Goal: Transaction & Acquisition: Subscribe to service/newsletter

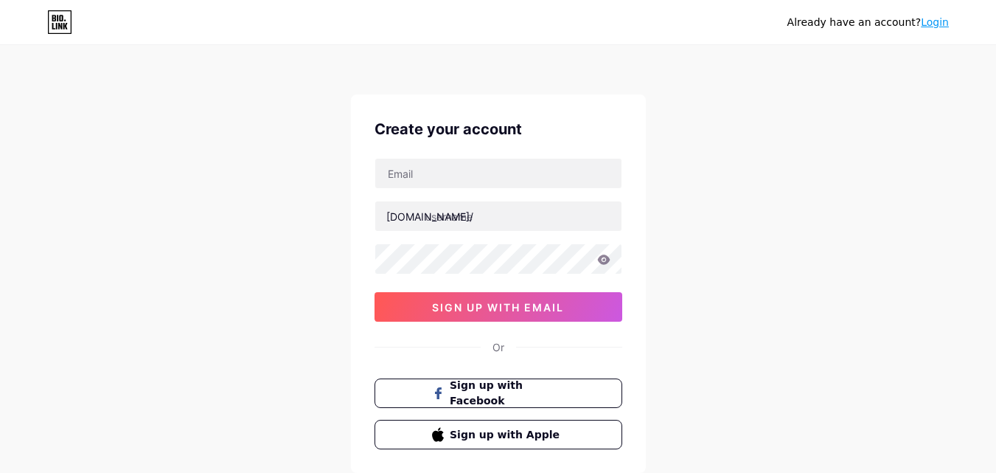
click at [444, 176] on input "text" at bounding box center [498, 173] width 246 height 29
type input "[EMAIL_ADDRESS][DOMAIN_NAME]"
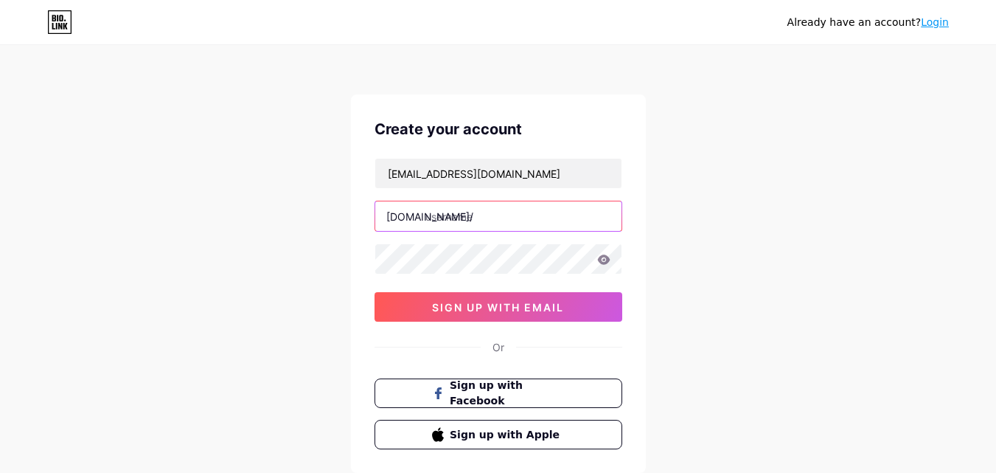
click at [476, 215] on input "text" at bounding box center [498, 215] width 246 height 29
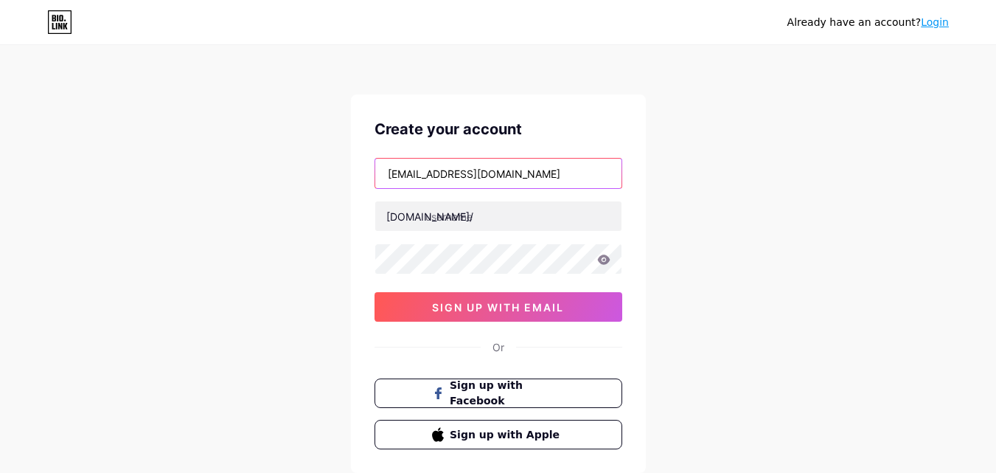
drag, startPoint x: 431, startPoint y: 175, endPoint x: 307, endPoint y: 178, distance: 123.9
click at [307, 178] on div "Already have an account? Login Create your account [EMAIL_ADDRESS][DOMAIN_NAME]…" at bounding box center [498, 282] width 996 height 564
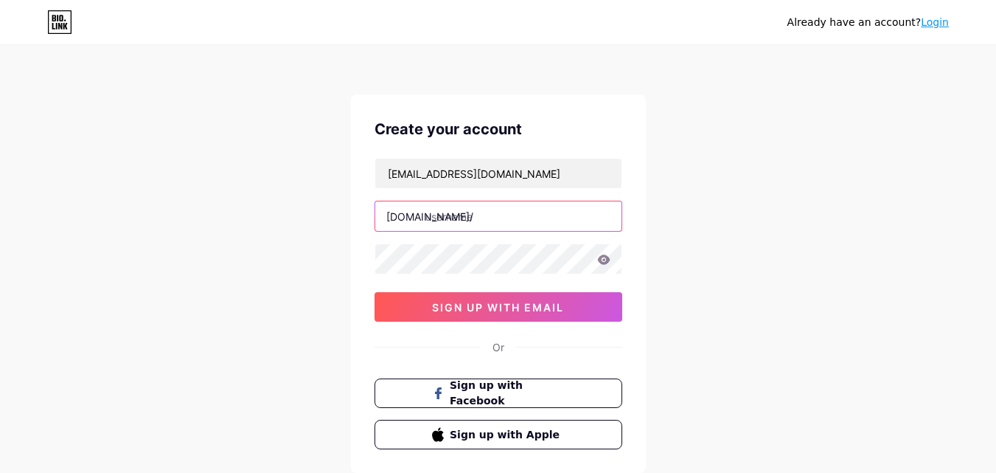
click at [539, 218] on input "text" at bounding box center [498, 215] width 246 height 29
paste input "blacknut"
type input "blacknut"
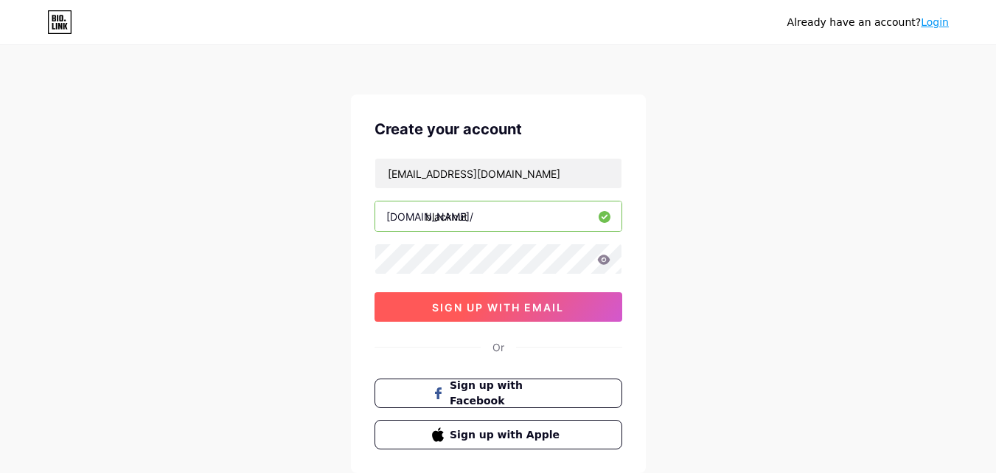
click at [541, 311] on span "sign up with email" at bounding box center [498, 307] width 132 height 13
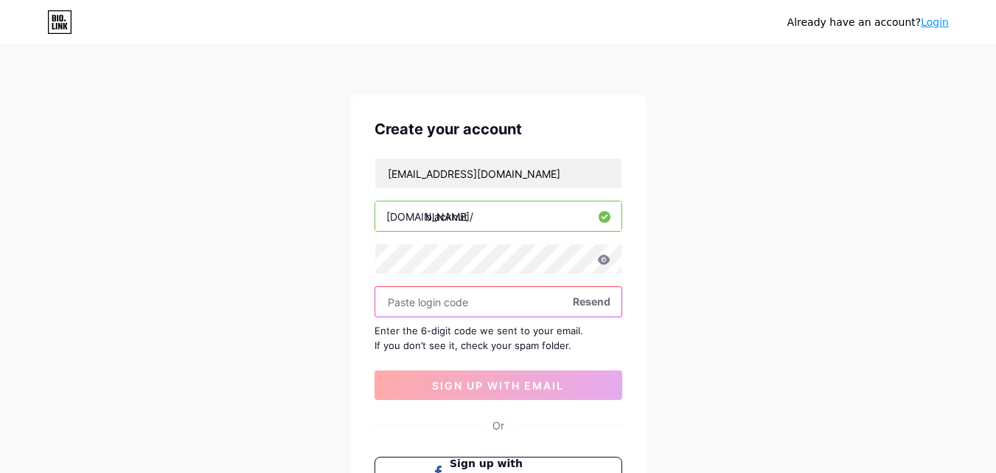
paste input "695590"
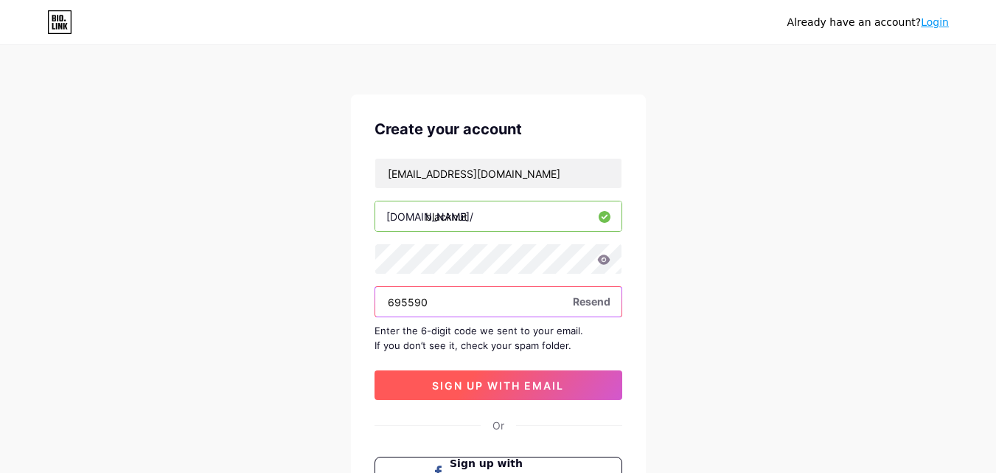
type input "695590"
click at [552, 383] on span "sign up with email" at bounding box center [498, 385] width 132 height 13
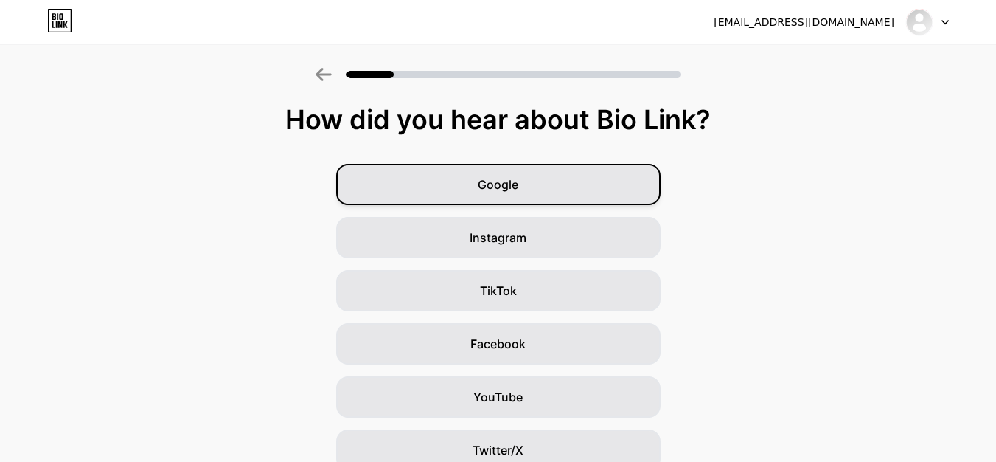
click at [552, 178] on div "Google" at bounding box center [498, 184] width 324 height 41
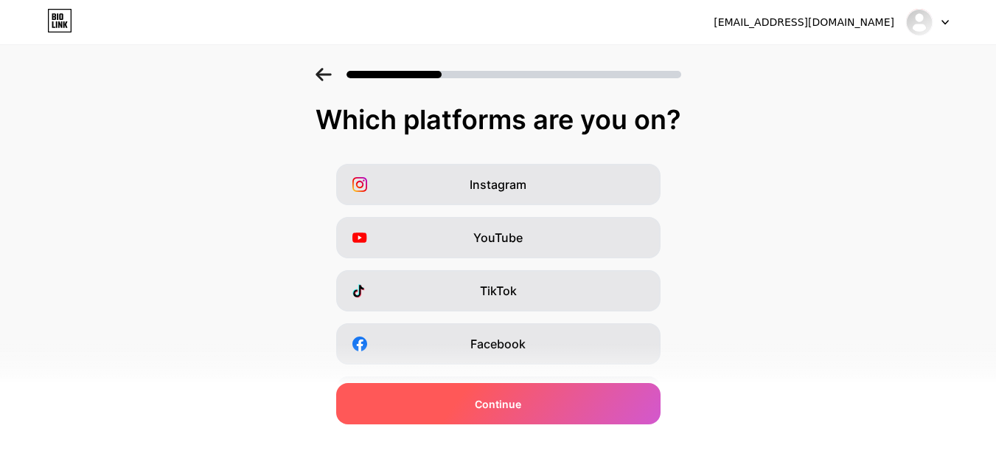
click at [608, 393] on div "Continue" at bounding box center [498, 403] width 324 height 41
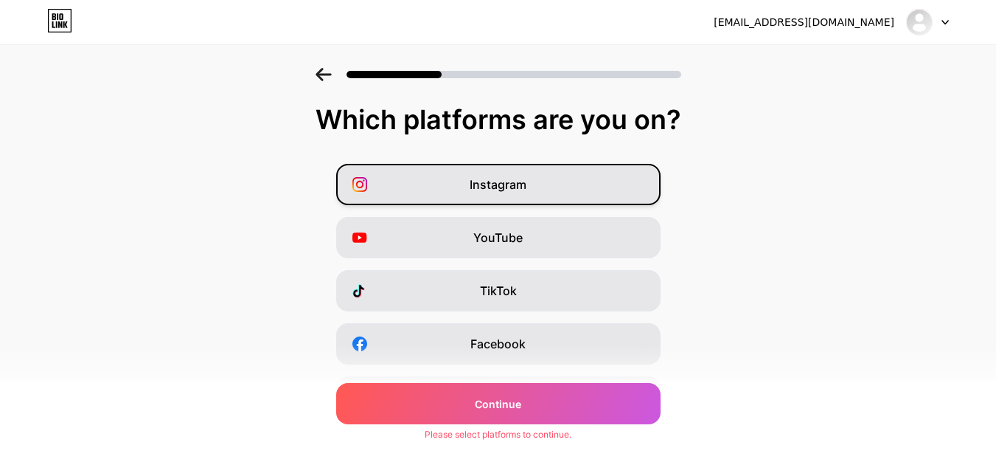
click at [563, 180] on div "Instagram" at bounding box center [498, 184] width 324 height 41
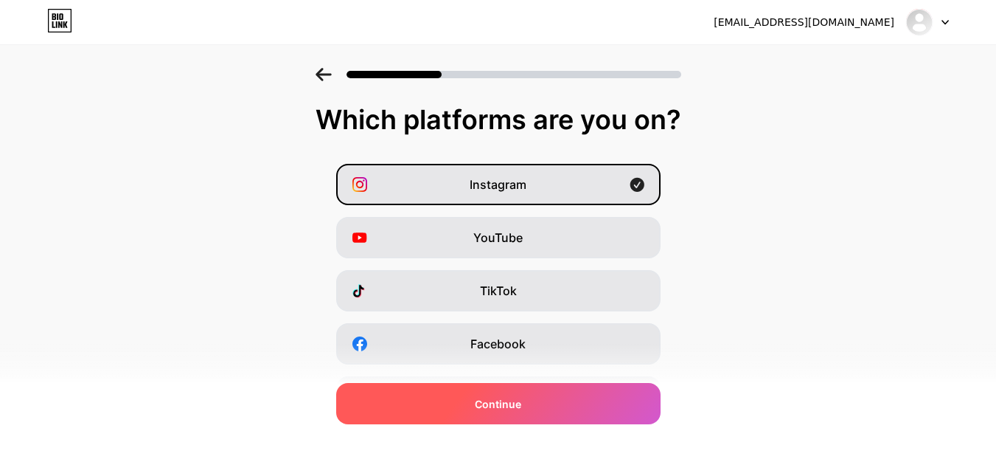
drag, startPoint x: 524, startPoint y: 406, endPoint x: 554, endPoint y: 394, distance: 32.5
click at [527, 404] on div "Continue" at bounding box center [498, 403] width 324 height 41
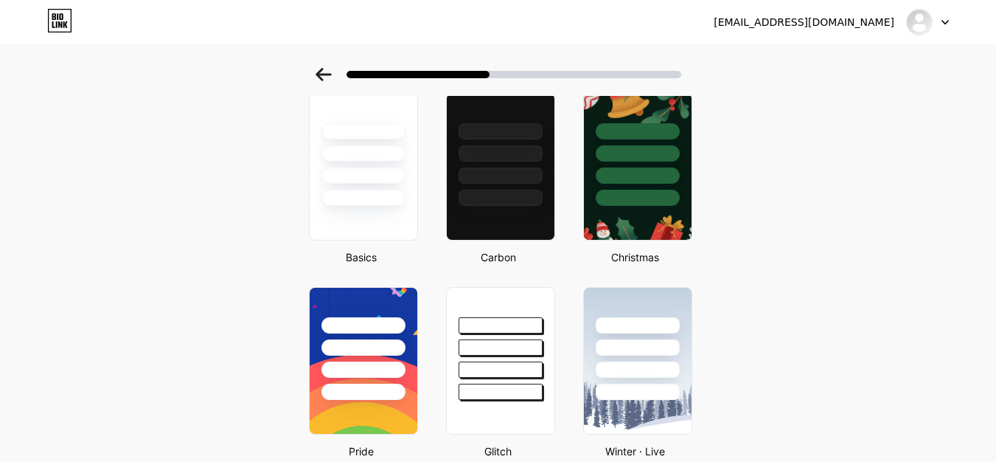
scroll to position [74, 0]
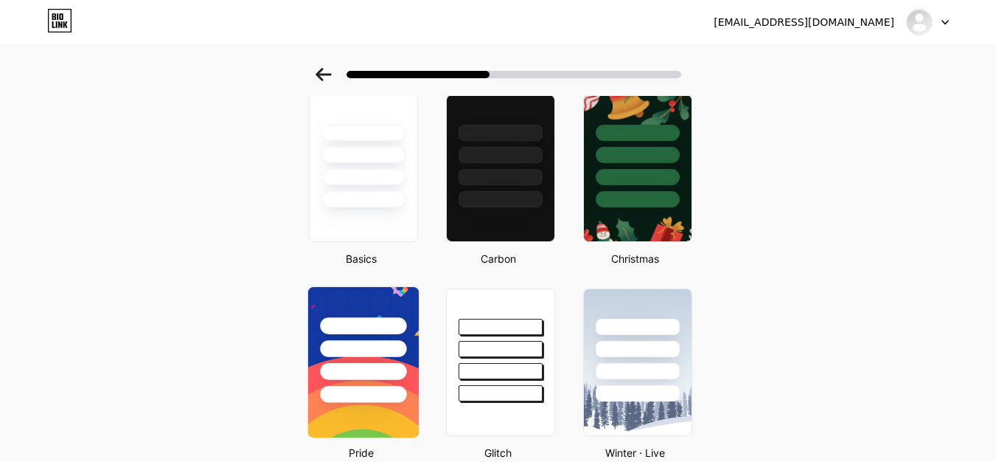
click at [380, 361] on div at bounding box center [363, 345] width 111 height 116
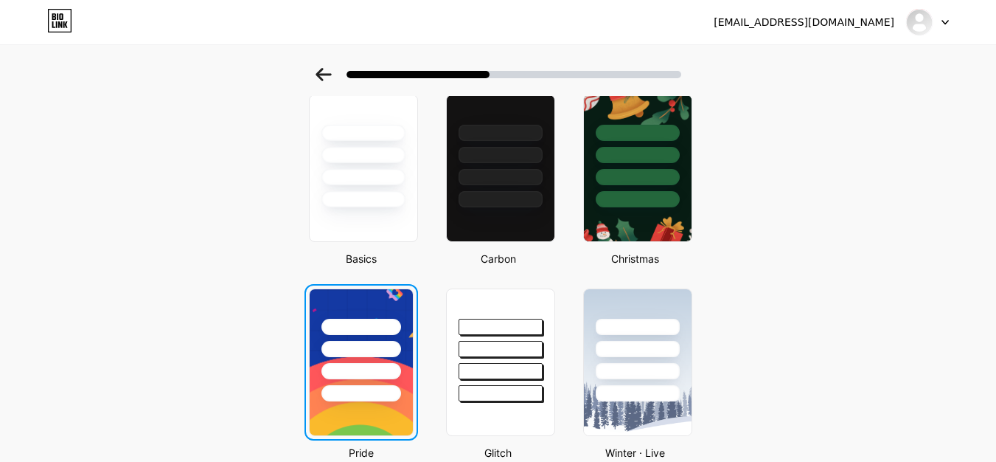
scroll to position [0, 0]
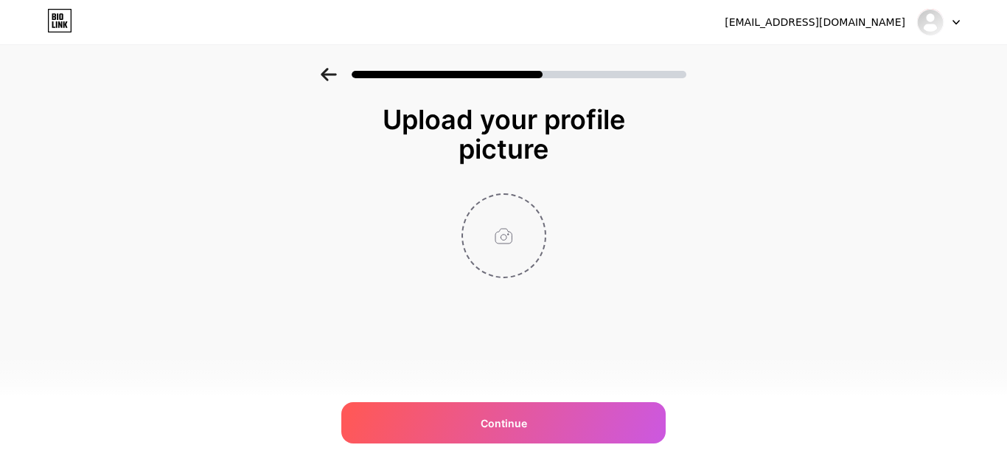
click at [491, 232] on input "file" at bounding box center [504, 236] width 82 height 82
type input "C:\fakepath\Blacknut Logo.jpg"
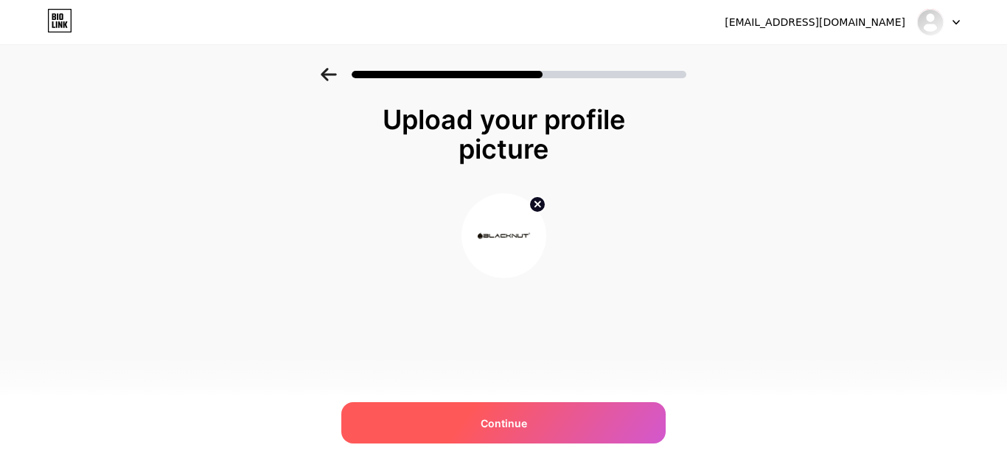
drag, startPoint x: 610, startPoint y: 421, endPoint x: 645, endPoint y: 392, distance: 45.5
click at [609, 421] on div "Continue" at bounding box center [503, 422] width 324 height 41
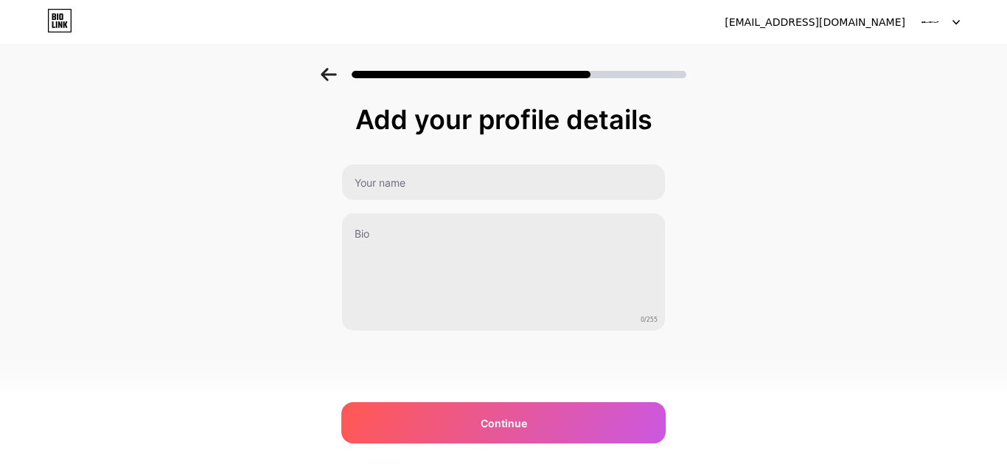
click at [423, 156] on div "Add your profile details 0/255 Continue Error" at bounding box center [503, 218] width 324 height 226
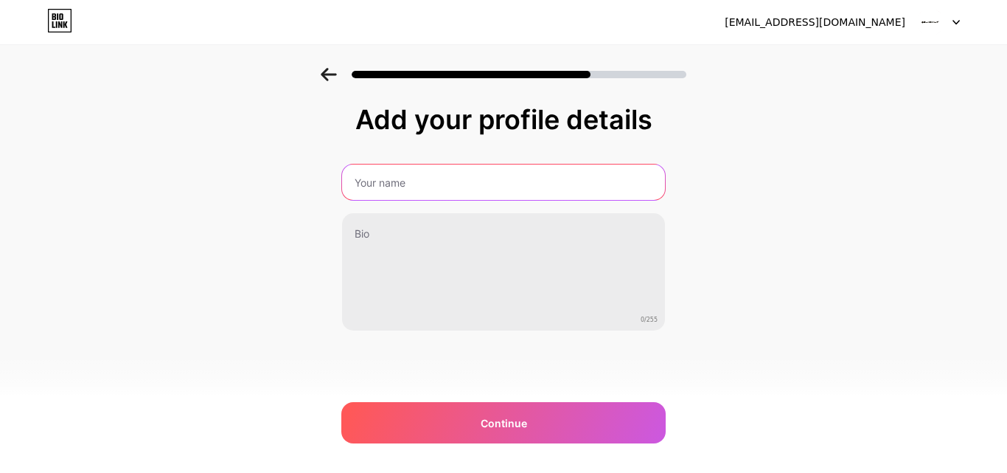
click at [420, 176] on input "text" at bounding box center [503, 181] width 323 height 35
type input "Blacknut"
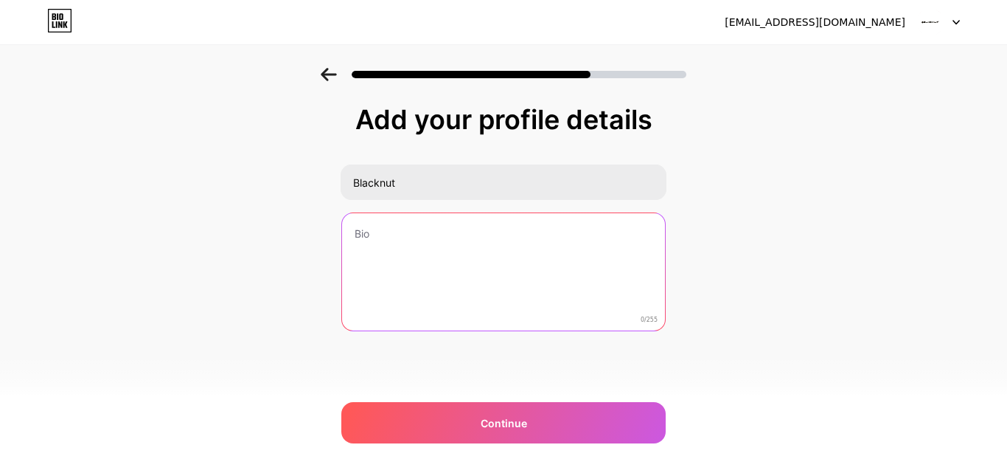
click at [426, 245] on textarea at bounding box center [503, 272] width 323 height 119
paste textarea "Blacknut is a leading manufacturer and supplier of innovative food and agricult…"
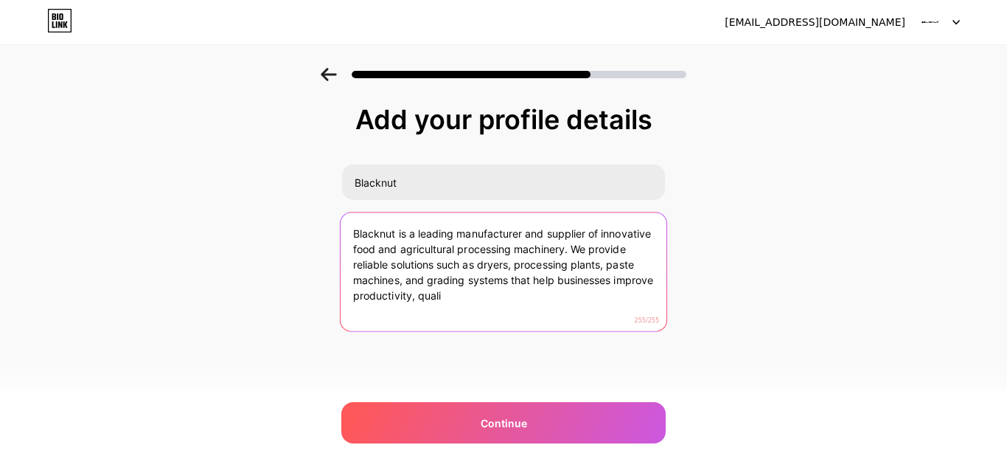
drag, startPoint x: 514, startPoint y: 275, endPoint x: 517, endPoint y: 285, distance: 10.7
click at [517, 285] on textarea "Blacknut is a leading manufacturer and supplier of innovative food and agricult…" at bounding box center [504, 272] width 326 height 120
click at [442, 299] on textarea "Blacknut is a leading manufacturer and supplier of innovative food and agricult…" at bounding box center [504, 272] width 326 height 120
drag, startPoint x: 349, startPoint y: 298, endPoint x: 553, endPoint y: 294, distance: 204.3
click at [536, 299] on textarea "Blacknut is a leading manufacturer and supplier of innovative food and agricult…" at bounding box center [504, 272] width 326 height 120
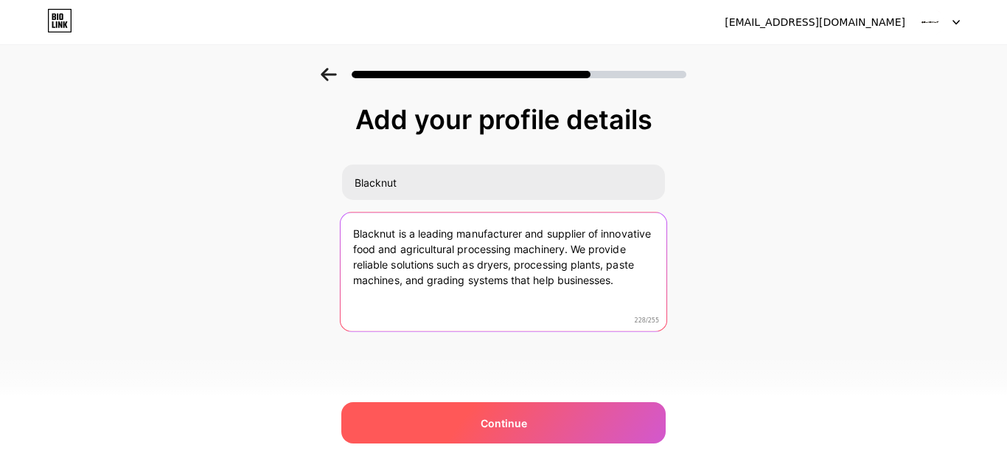
type textarea "Blacknut is a leading manufacturer and supplier of innovative food and agricult…"
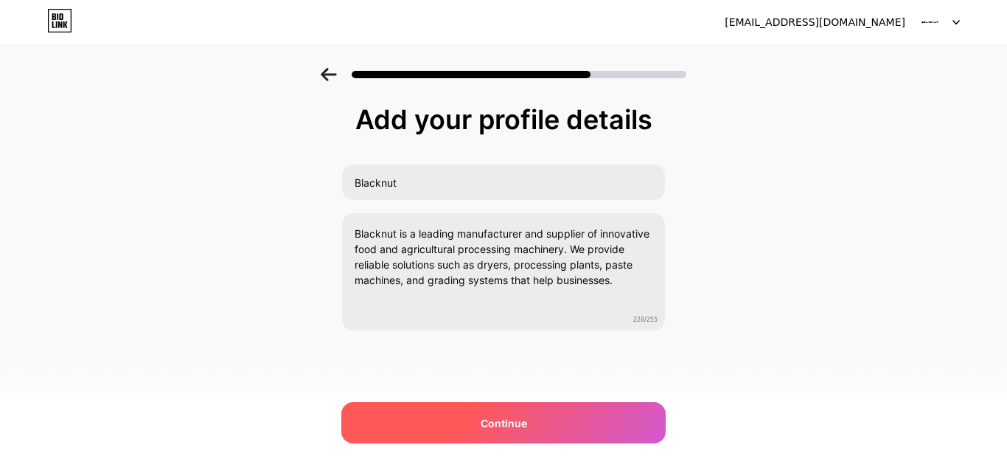
click at [521, 431] on div "Continue" at bounding box center [503, 422] width 324 height 41
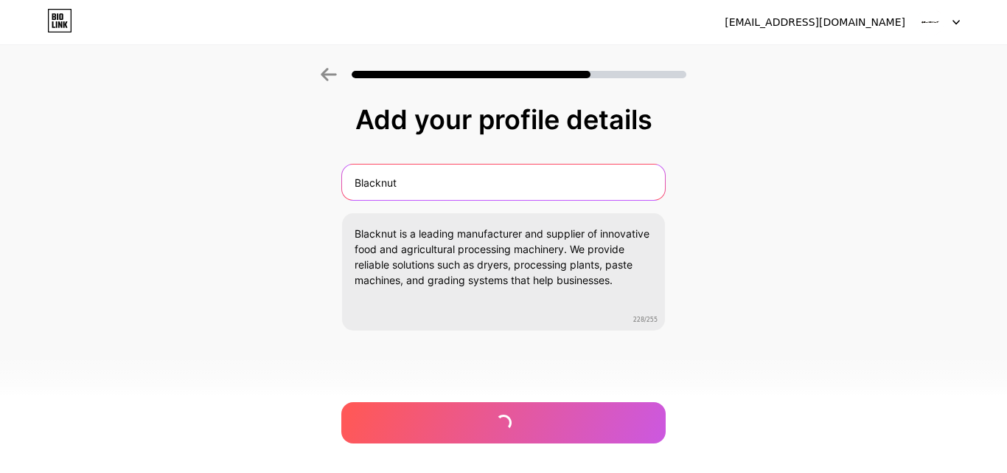
click at [442, 178] on input "Blacknut" at bounding box center [503, 181] width 323 height 35
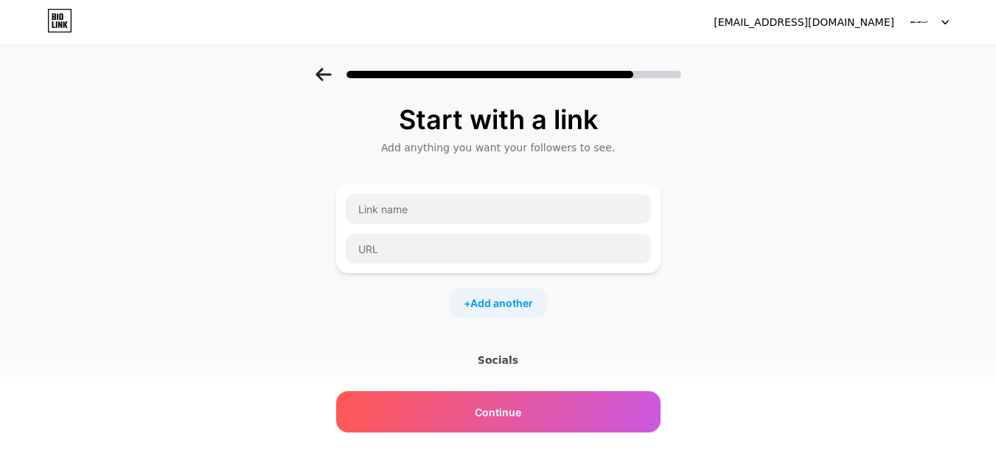
click at [332, 71] on icon at bounding box center [324, 74] width 16 height 13
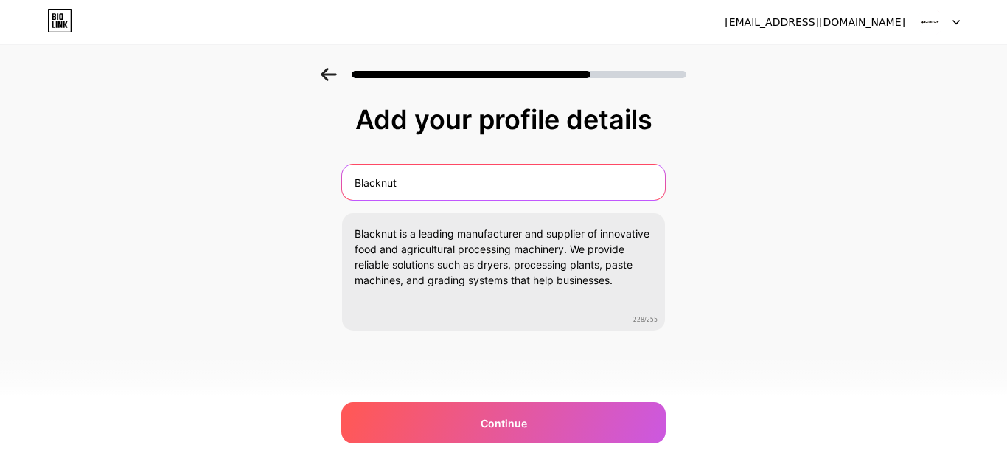
click at [484, 179] on input "Blacknut" at bounding box center [503, 181] width 323 height 35
type input "Blacknut Agrifood Machinery"
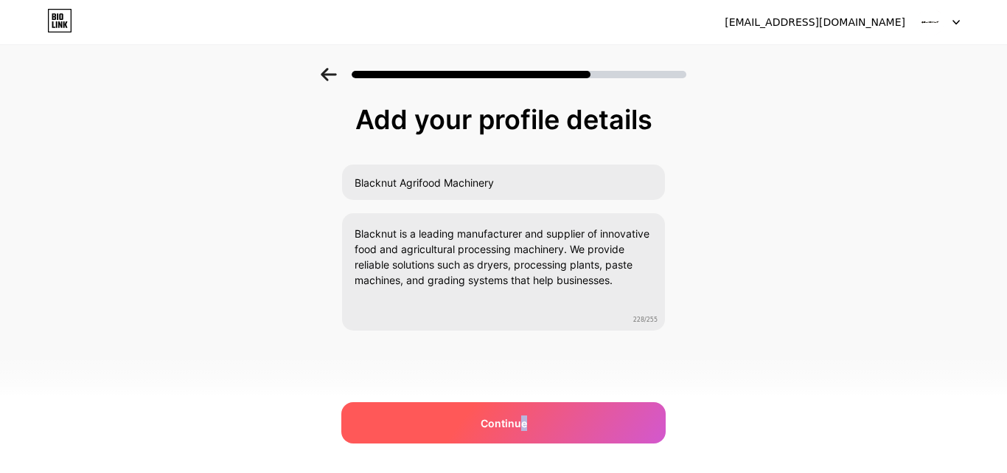
drag, startPoint x: 521, startPoint y: 423, endPoint x: 558, endPoint y: 405, distance: 40.9
click at [546, 412] on div "Continue" at bounding box center [503, 422] width 324 height 41
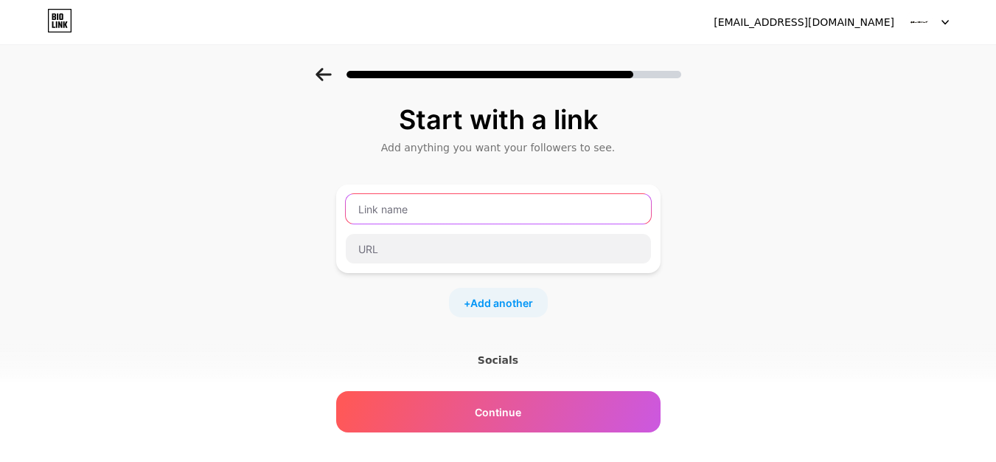
click at [403, 212] on input "text" at bounding box center [498, 208] width 305 height 29
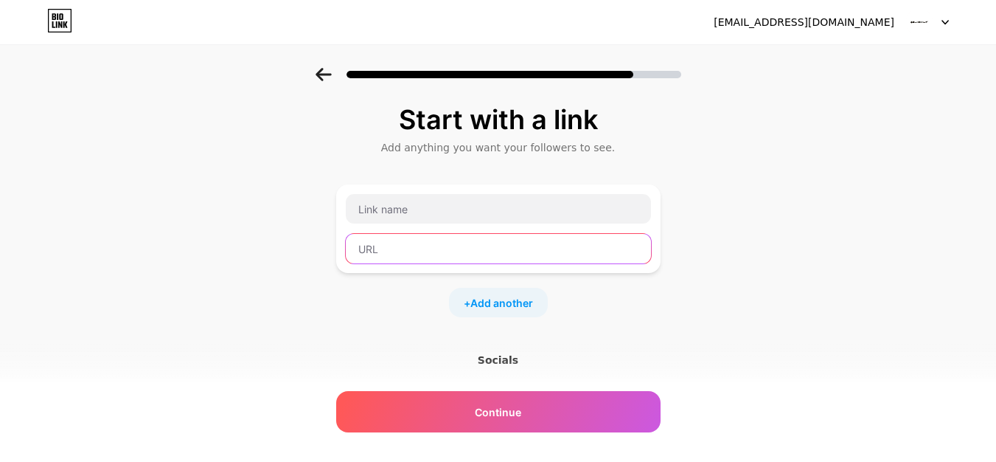
click at [407, 248] on input "text" at bounding box center [498, 248] width 305 height 29
paste input "[URL][DOMAIN_NAME]"
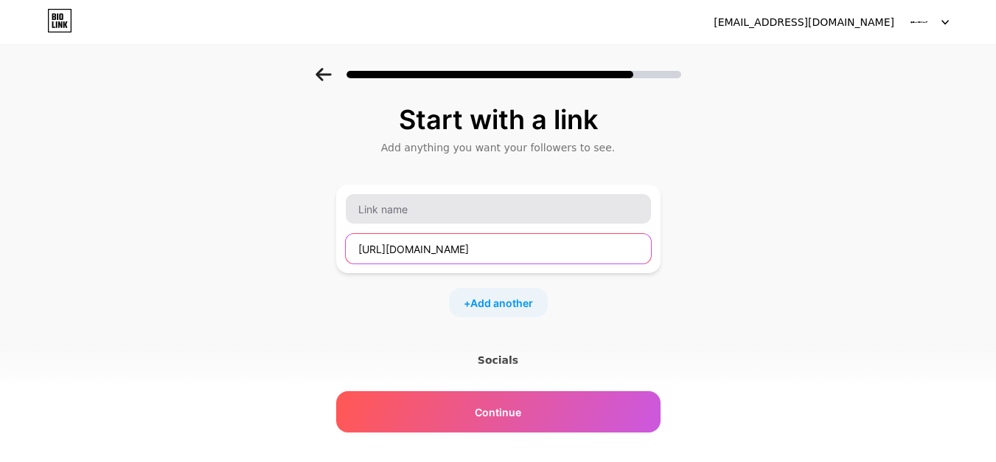
type input "[URL][DOMAIN_NAME]"
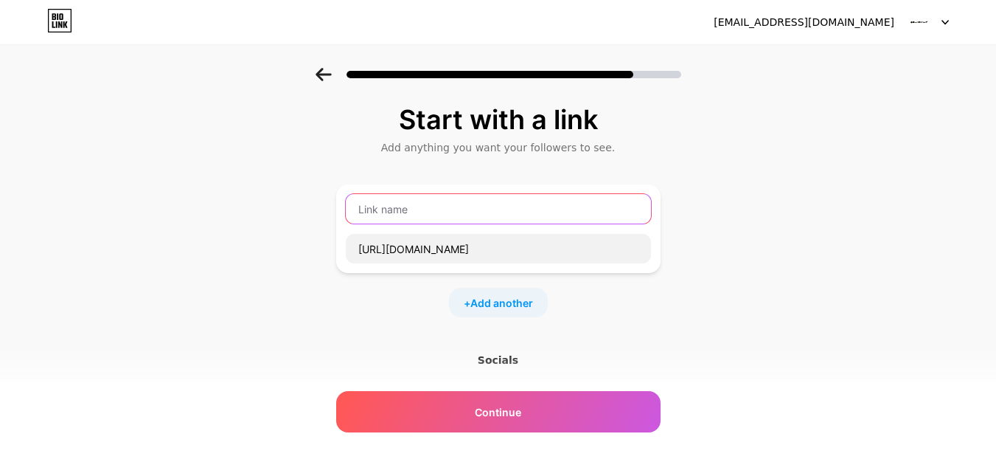
click at [434, 215] on input "text" at bounding box center [498, 208] width 305 height 29
paste input "Discover 7 Incredible Ways Makhana Can Transform Your Skin"
type input "Discover 7 Incredible Ways Makhana Can Transform Your Skin"
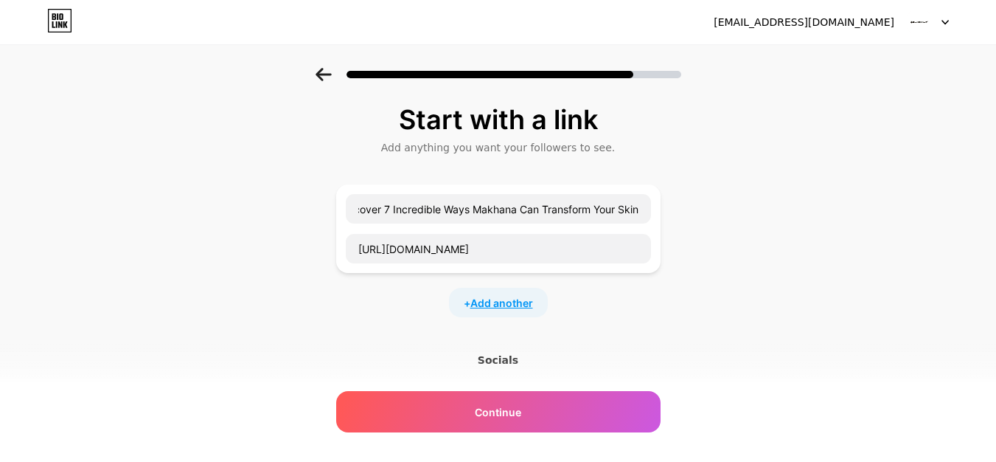
scroll to position [0, 0]
click at [506, 305] on span "Add another" at bounding box center [501, 302] width 63 height 15
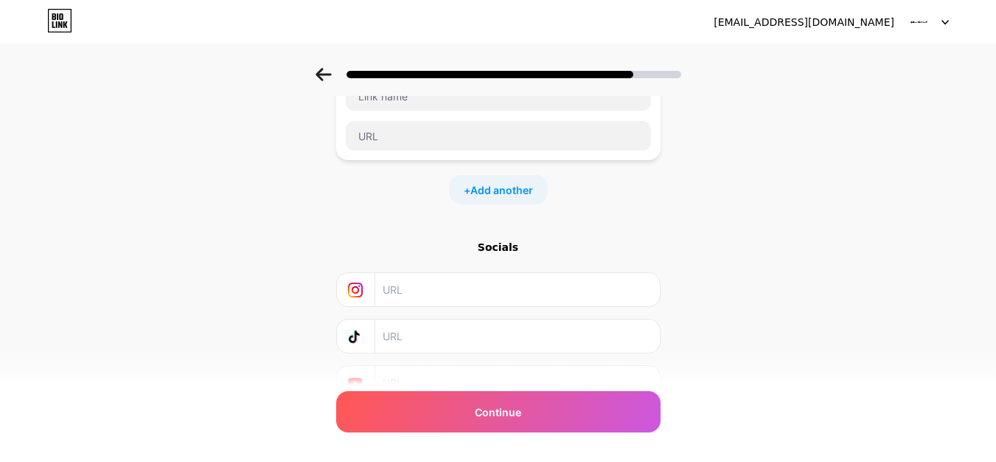
scroll to position [221, 0]
click at [496, 272] on input "text" at bounding box center [517, 284] width 268 height 33
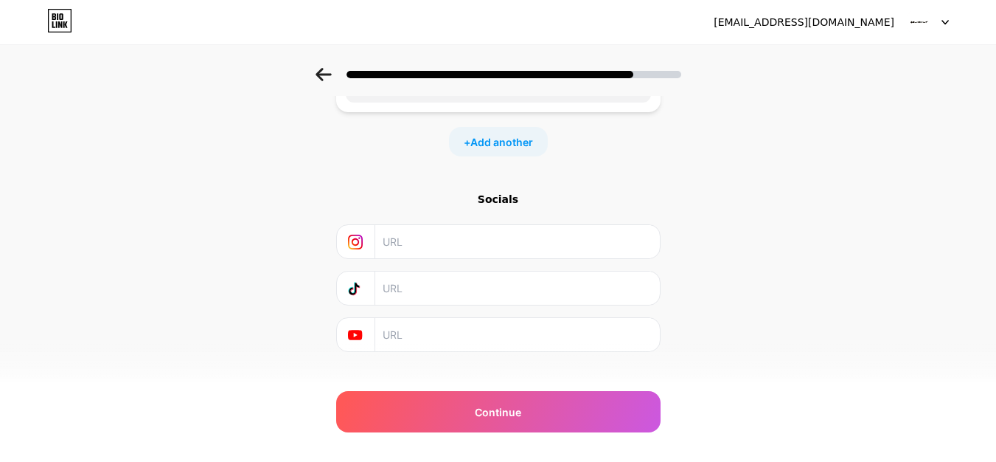
scroll to position [287, 0]
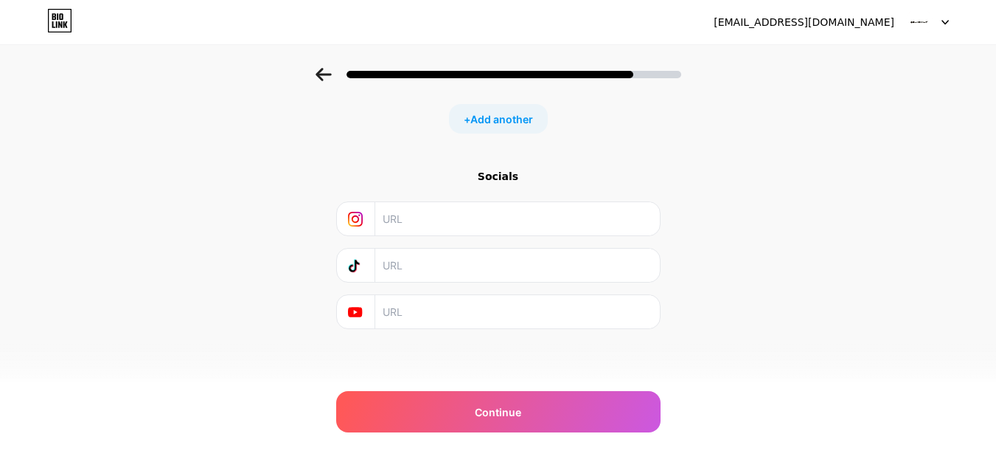
paste input "[URL][DOMAIN_NAME]"
type input "[URL][DOMAIN_NAME]"
click at [504, 313] on input "text" at bounding box center [517, 311] width 268 height 33
paste input "[URL][DOMAIN_NAME]"
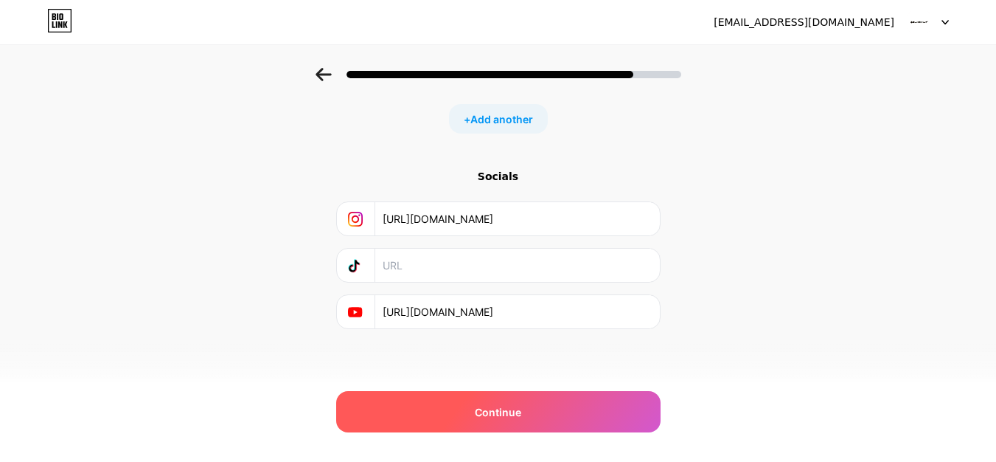
type input "[URL][DOMAIN_NAME]"
click at [531, 415] on div "Continue" at bounding box center [498, 411] width 324 height 41
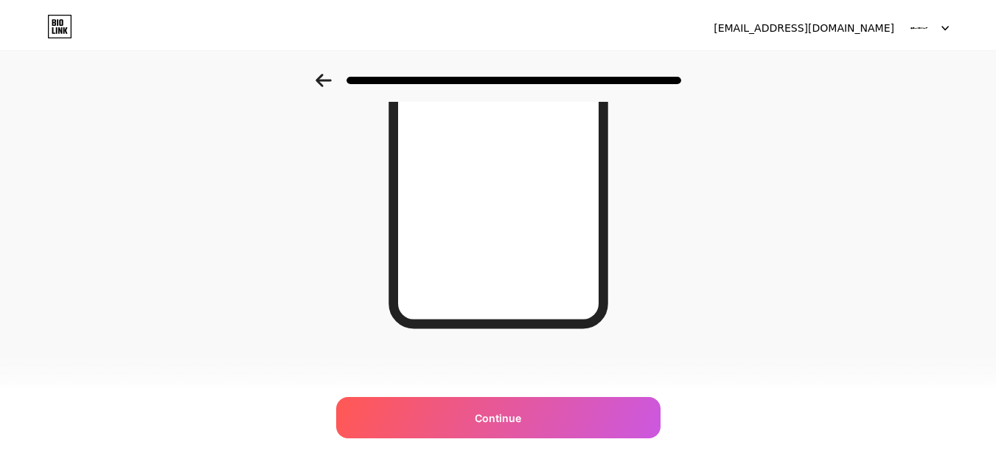
scroll to position [0, 0]
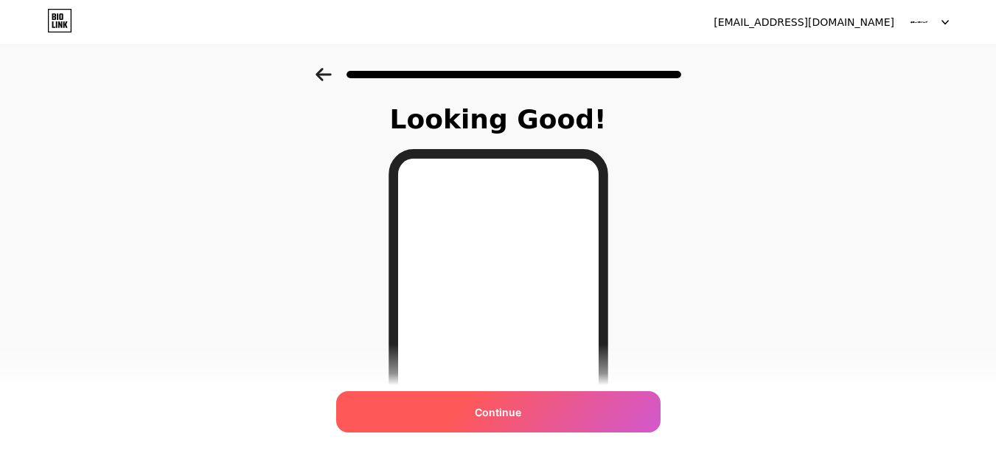
click at [541, 419] on div "Continue" at bounding box center [498, 411] width 324 height 41
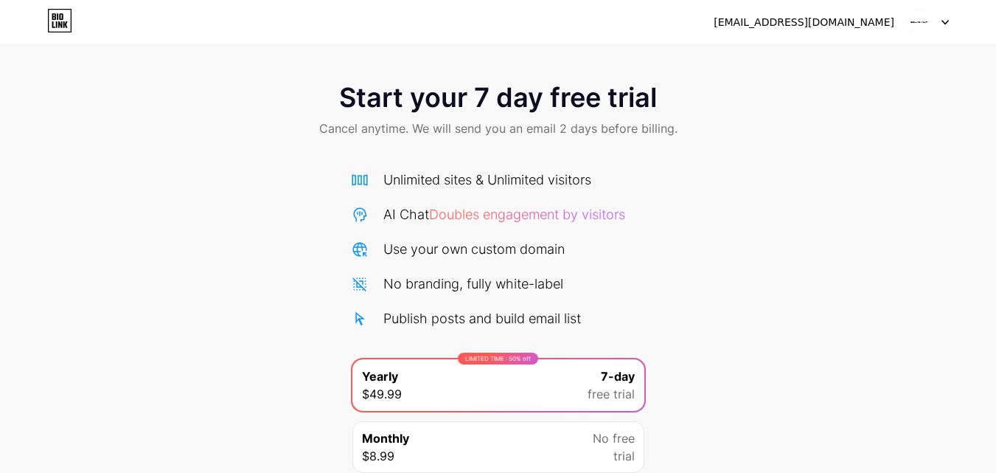
click at [904, 26] on div "[EMAIL_ADDRESS][DOMAIN_NAME]" at bounding box center [831, 22] width 235 height 27
click at [929, 17] on img at bounding box center [920, 22] width 28 height 28
click at [844, 24] on div "[EMAIL_ADDRESS][DOMAIN_NAME]" at bounding box center [804, 22] width 181 height 15
